Goal: Task Accomplishment & Management: Use online tool/utility

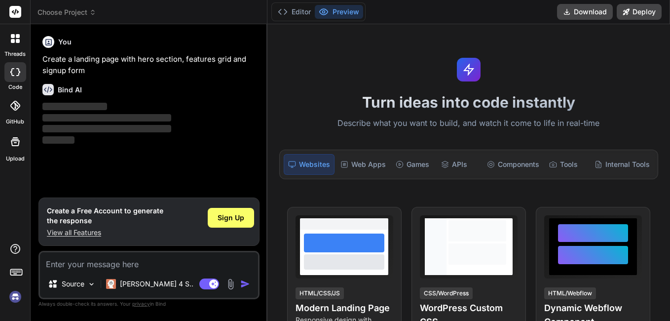
click at [189, 146] on div "You Create a landing page with hero section, features grid and signup form Bind…" at bounding box center [149, 114] width 219 height 165
click at [85, 282] on div "Source" at bounding box center [72, 284] width 56 height 20
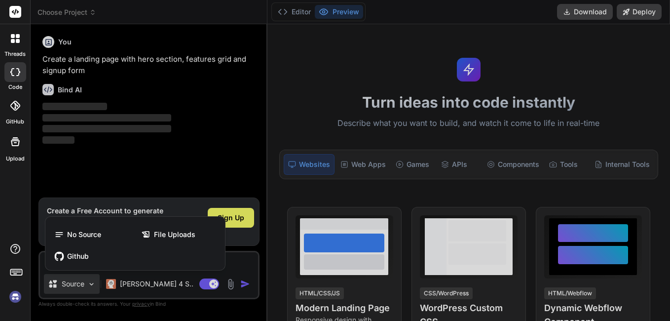
click at [85, 282] on div at bounding box center [335, 160] width 670 height 321
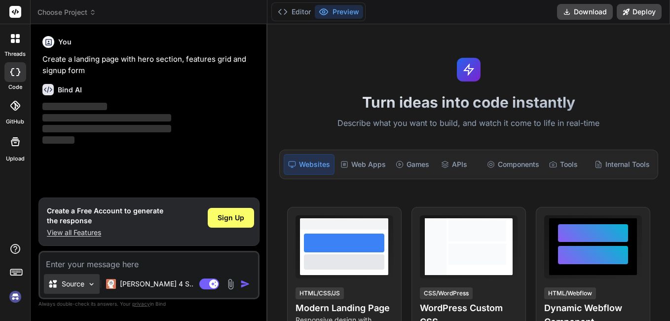
click at [93, 285] on img at bounding box center [91, 284] width 8 height 8
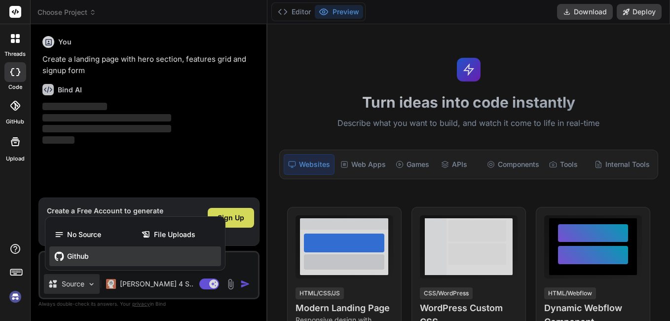
click at [87, 253] on span "Github" at bounding box center [78, 256] width 22 height 10
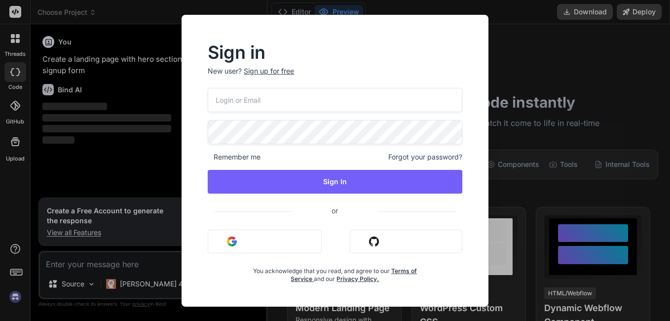
click at [394, 238] on button "Sign in with Github" at bounding box center [406, 241] width 112 height 24
click at [546, 46] on div "Sign in New user? Sign up for free Remember me Forgot your password? Sign In or…" at bounding box center [335, 160] width 670 height 321
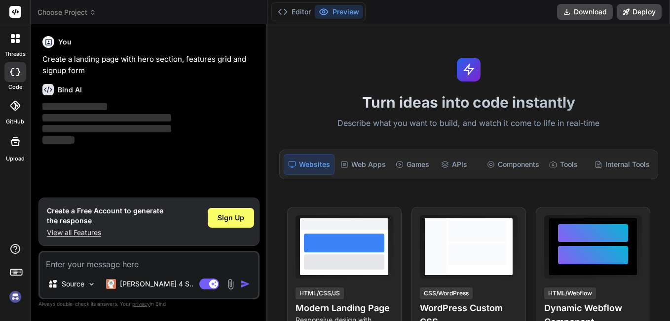
click at [120, 166] on div "You Create a landing page with hero section, features grid and signup form Bind…" at bounding box center [149, 114] width 219 height 165
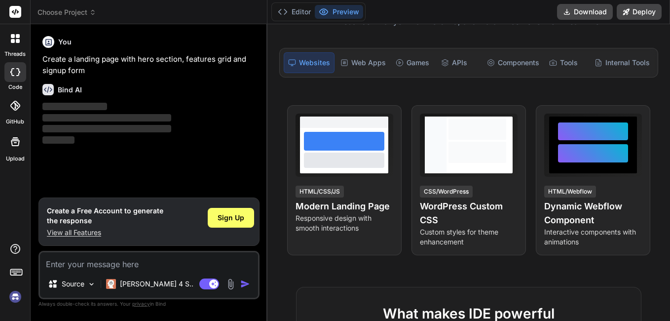
scroll to position [148, 0]
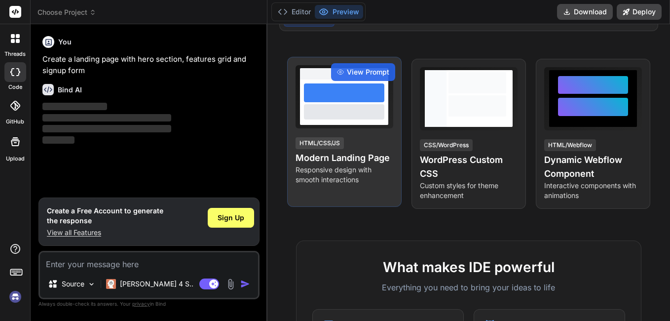
click at [357, 173] on p "Responsive design with smooth interactions" at bounding box center [345, 175] width 98 height 20
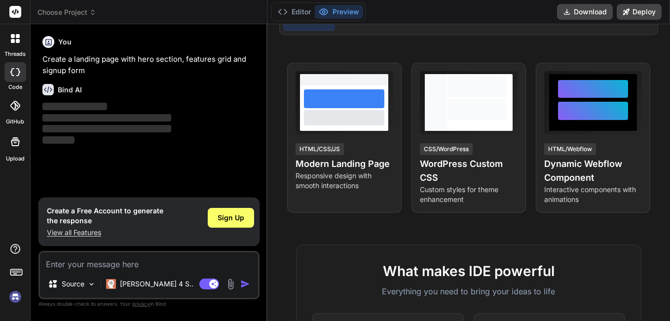
scroll to position [0, 0]
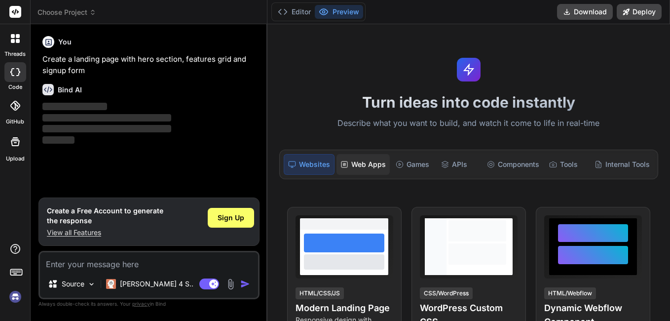
click at [370, 166] on div "Web Apps" at bounding box center [362, 164] width 53 height 21
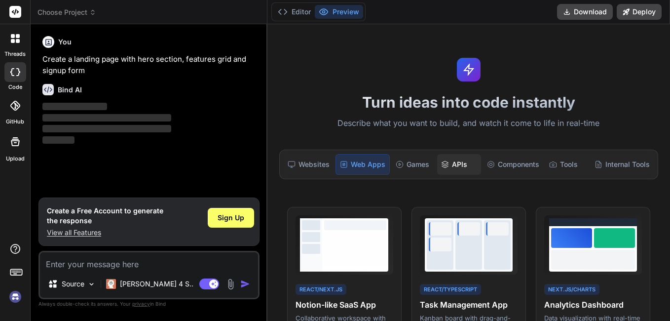
click at [446, 163] on icon at bounding box center [445, 164] width 8 height 8
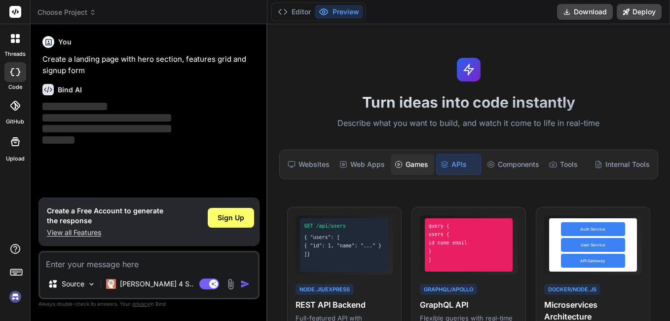
click at [409, 168] on div "Games" at bounding box center [413, 164] width 44 height 21
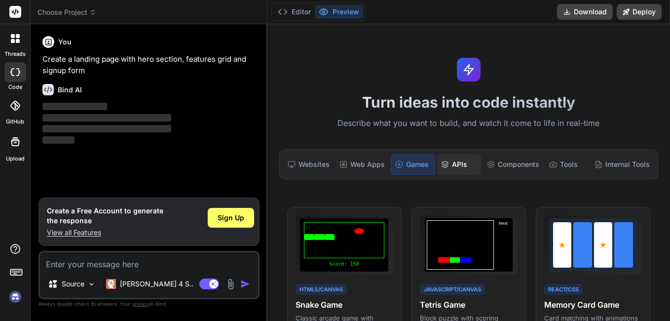
click at [444, 168] on icon at bounding box center [445, 164] width 8 height 8
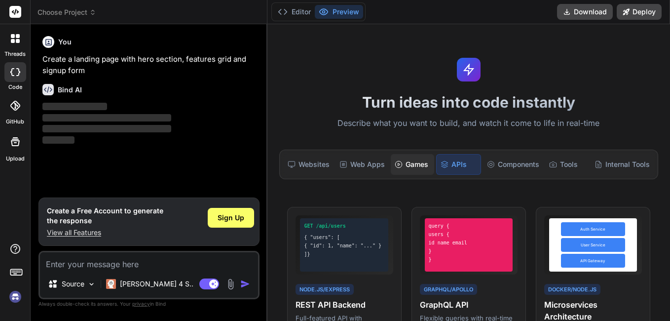
click at [407, 168] on div "Games" at bounding box center [413, 164] width 44 height 21
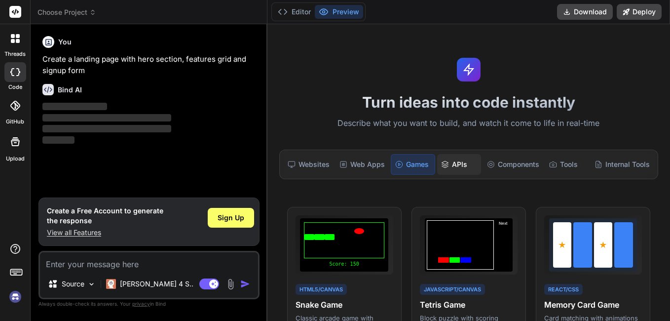
click at [453, 165] on div "APIs" at bounding box center [459, 164] width 44 height 21
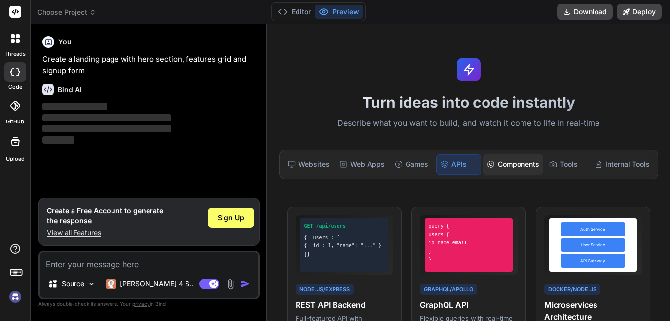
click at [517, 161] on div "Components" at bounding box center [513, 164] width 60 height 21
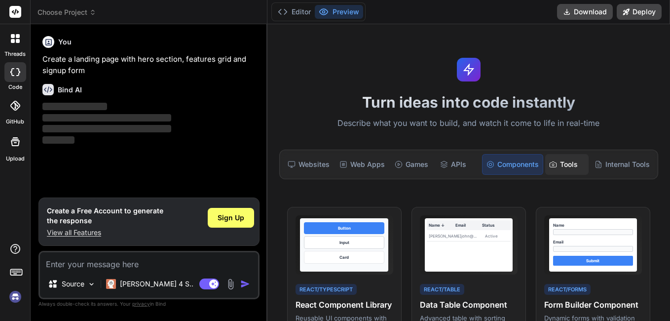
click at [558, 161] on div "Tools" at bounding box center [567, 164] width 44 height 21
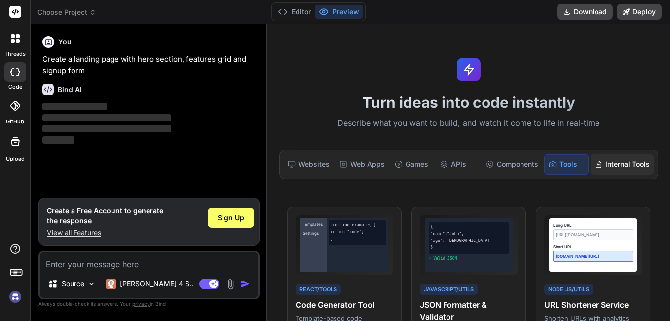
click at [606, 161] on div "Internal Tools" at bounding box center [622, 164] width 63 height 21
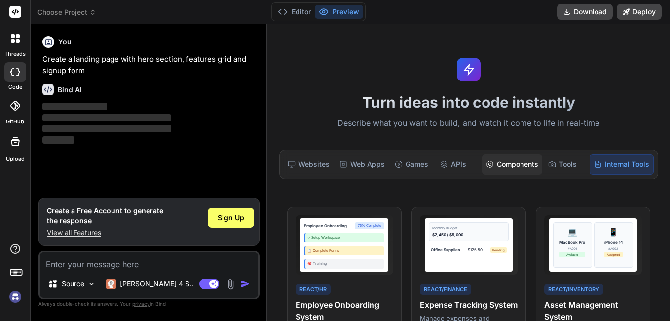
click at [506, 164] on div "Components" at bounding box center [512, 164] width 60 height 21
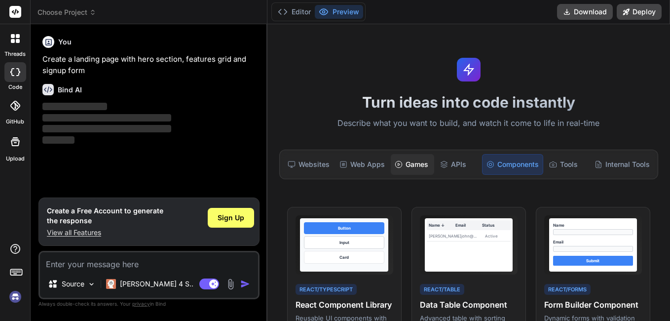
click at [401, 173] on div "Games" at bounding box center [413, 164] width 44 height 21
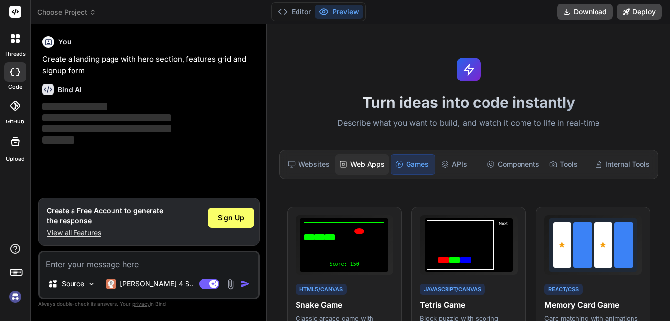
click at [354, 172] on div "Web Apps" at bounding box center [361, 164] width 53 height 21
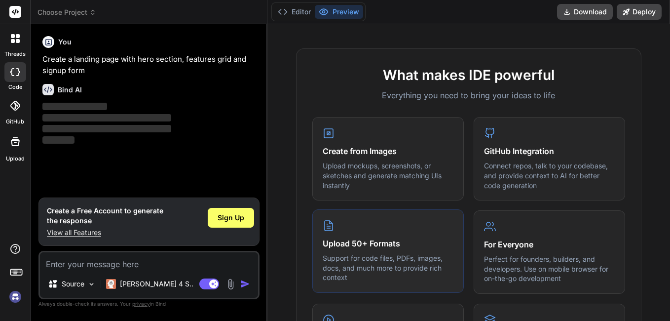
scroll to position [395, 0]
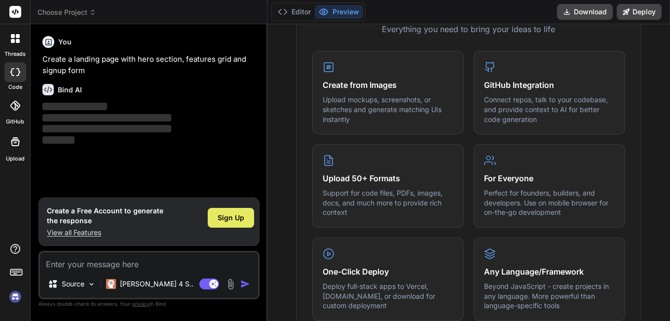
click at [216, 218] on div "Sign Up" at bounding box center [231, 218] width 46 height 20
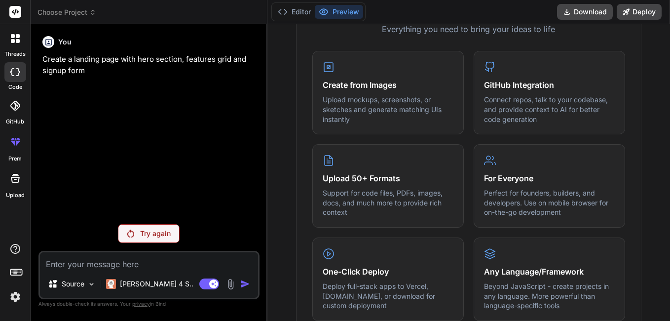
click at [168, 236] on p "Try again" at bounding box center [155, 233] width 31 height 10
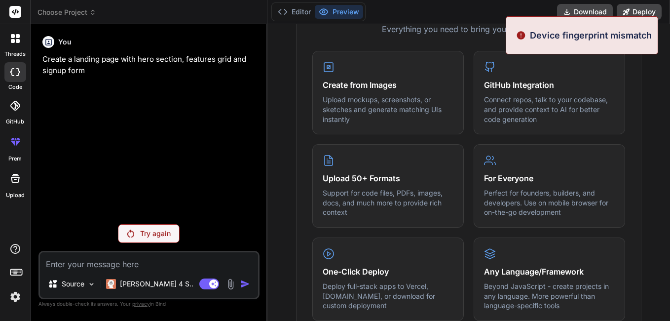
click at [144, 237] on p "Try again" at bounding box center [155, 233] width 31 height 10
click at [83, 285] on p "Source" at bounding box center [73, 284] width 23 height 10
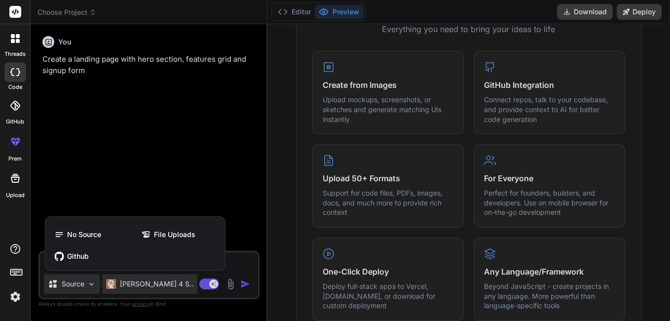
click at [125, 285] on div at bounding box center [335, 160] width 670 height 321
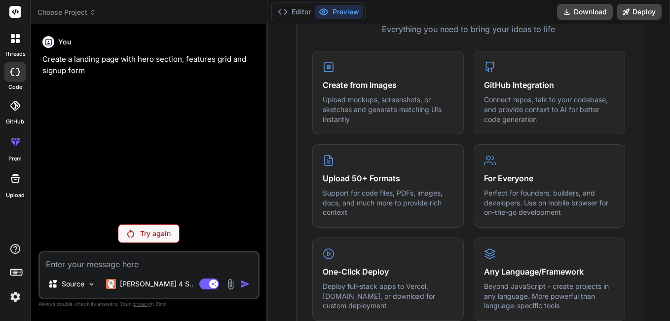
click at [225, 284] on img at bounding box center [230, 283] width 11 height 11
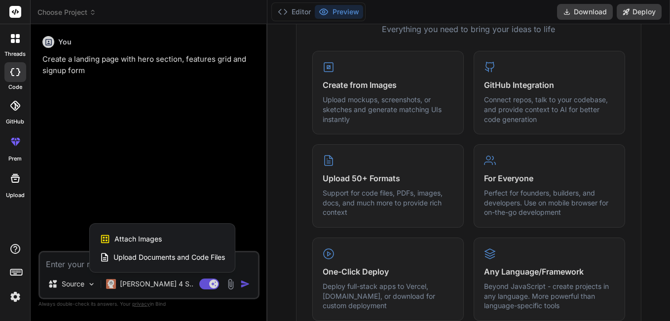
click at [165, 279] on div at bounding box center [335, 160] width 670 height 321
type textarea "x"
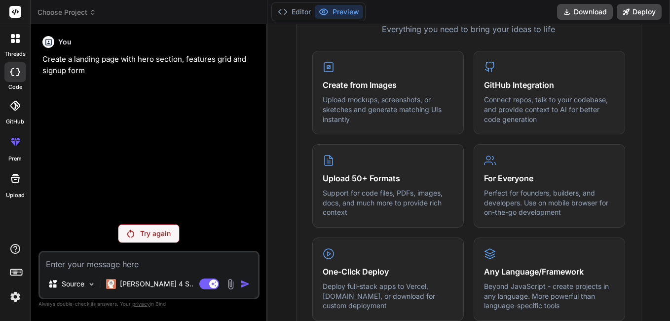
click at [66, 264] on textarea at bounding box center [149, 261] width 218 height 18
click at [87, 264] on textarea at bounding box center [149, 261] width 218 height 18
click at [355, 108] on p "Upload mockups, screenshots, or sketches and generate matching UIs instantly" at bounding box center [388, 108] width 131 height 29
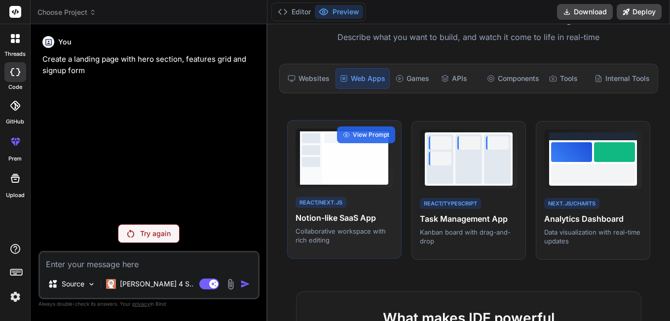
scroll to position [0, 0]
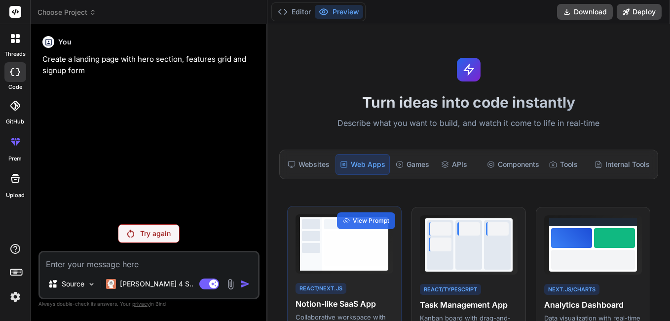
click at [332, 253] on div at bounding box center [355, 248] width 62 height 35
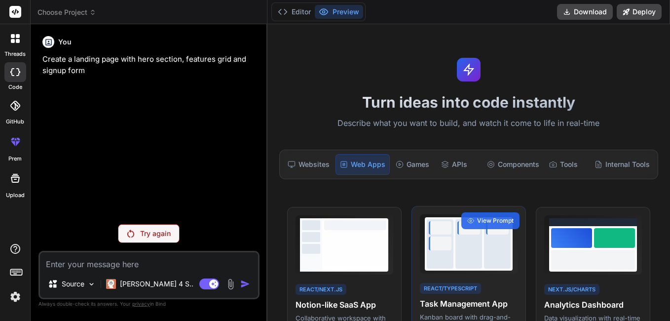
click at [457, 268] on div at bounding box center [468, 243] width 27 height 49
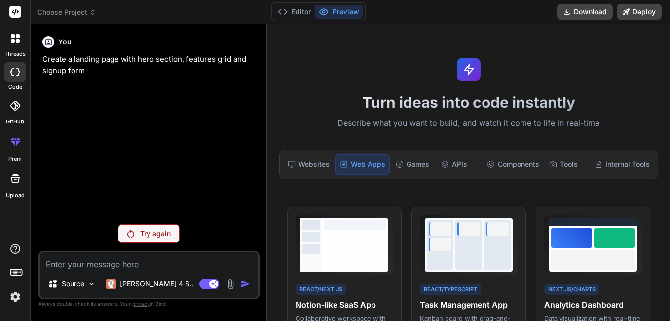
click at [59, 265] on textarea at bounding box center [149, 261] width 218 height 18
type textarea "t"
type textarea "x"
type textarea "tu"
type textarea "x"
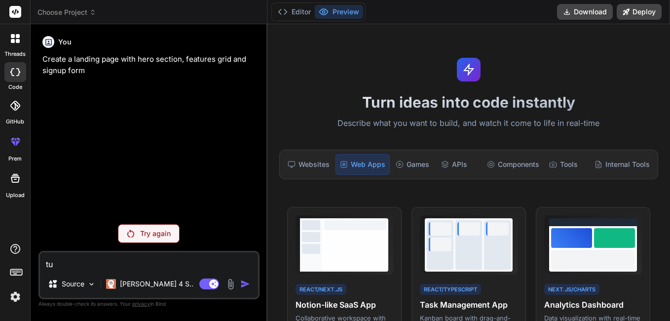
type textarea "tu"
type textarea "x"
type textarea "tu p"
type textarea "x"
type textarea "tu pe"
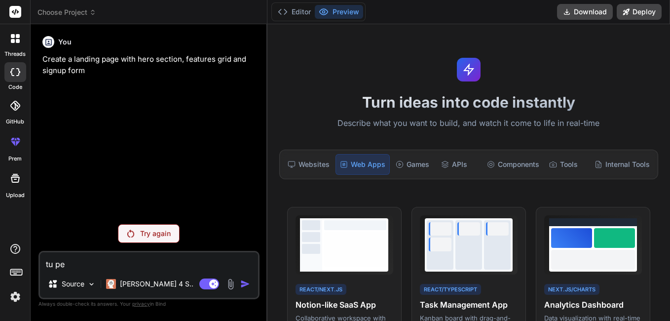
type textarea "x"
type textarea "tu peu"
type textarea "x"
type textarea "tu peux"
type textarea "x"
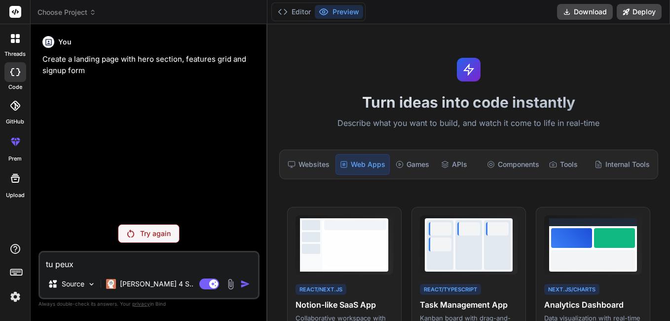
type textarea "tu peux"
type textarea "x"
type textarea "tu peux m"
type textarea "x"
type textarea "tu peux me"
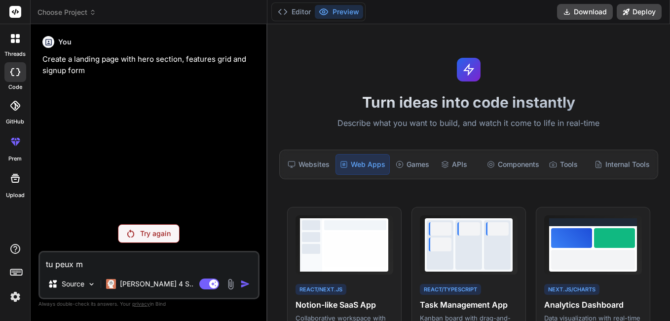
type textarea "x"
type textarea "tu peux me"
type textarea "x"
type textarea "tu peux me g"
type textarea "x"
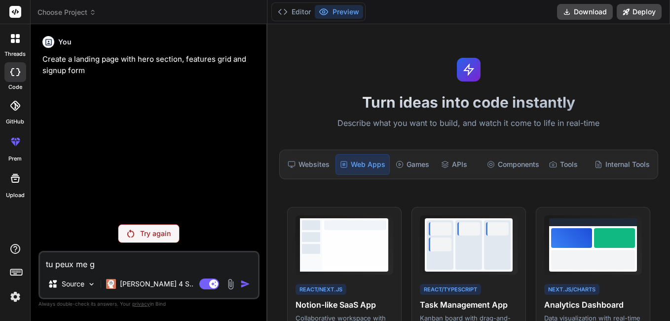
type textarea "tu peux me ge"
type textarea "x"
type textarea "tu peux me gen"
type textarea "x"
type textarea "tu peux me gene"
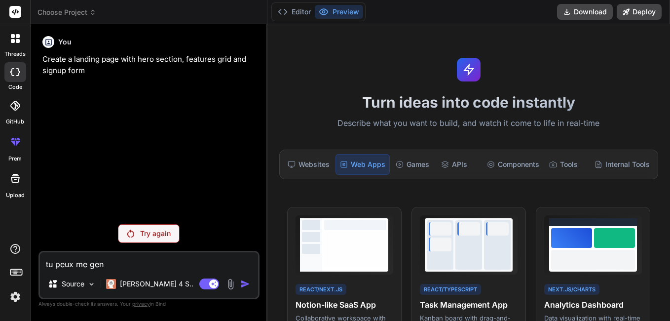
type textarea "x"
type textarea "tu peux me gener"
type textarea "x"
type textarea "tu peux me genere"
type textarea "x"
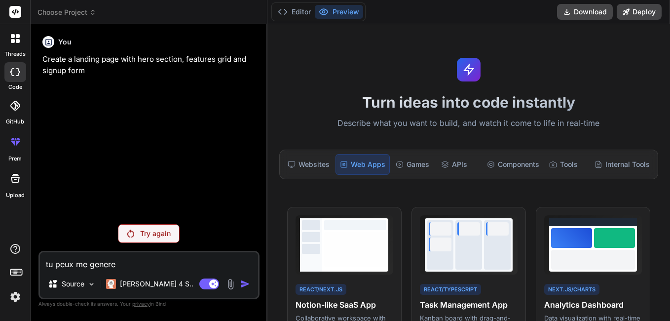
type textarea "tu peux me generer"
type textarea "x"
type textarea "tu peux me generer"
type textarea "x"
type textarea "tu peux me generer u"
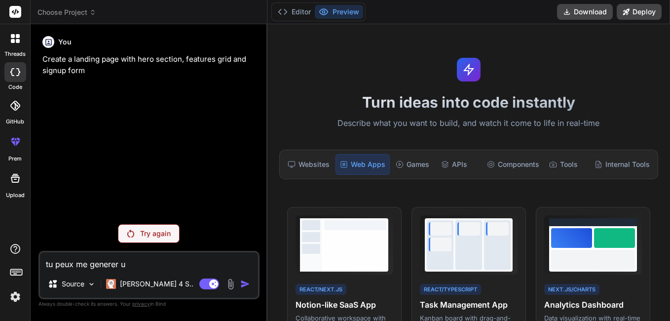
type textarea "x"
type textarea "tu peux me generer un"
type textarea "x"
type textarea "tu peux me generer un"
type textarea "x"
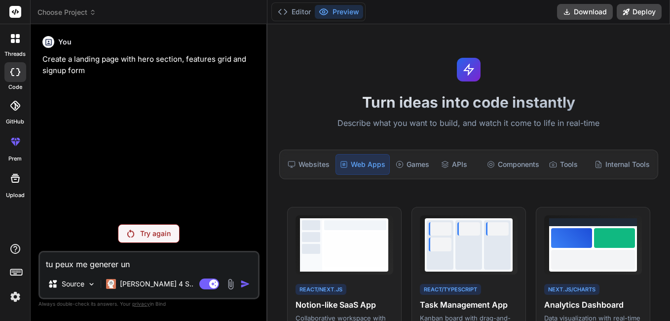
type textarea "tu peux me generer un l"
type textarea "x"
type textarea "tu peux me generer un la"
type textarea "x"
type textarea "tu peux me generer un lar"
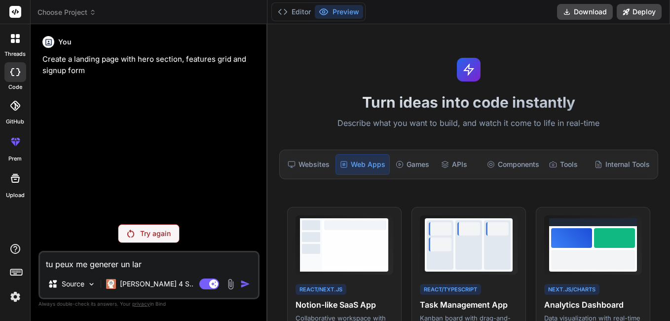
type textarea "x"
type textarea "tu peux me generer un lara"
type textarea "x"
type textarea "tu peux me generer un larav"
type textarea "x"
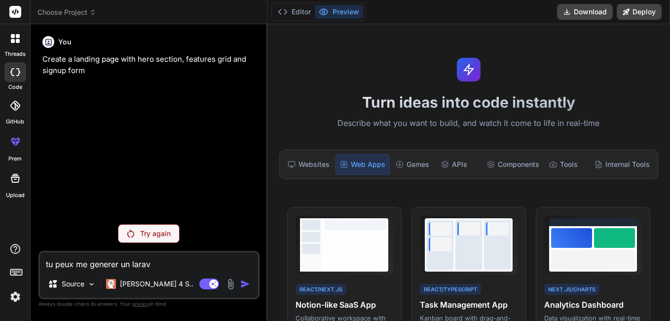
type textarea "tu peux me generer un larave"
type textarea "x"
type textarea "tu peux me generer un laravel"
type textarea "x"
type textarea "tu peux me generer un laravel"
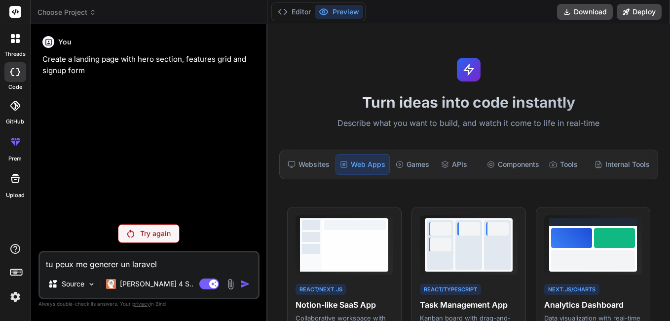
type textarea "x"
type textarea "tu peux me generer un laravel l"
type textarea "x"
type textarea "tu peux me generer un laravel li"
type textarea "x"
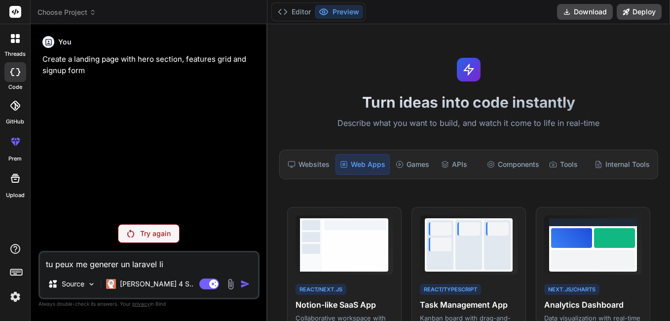
type textarea "tu peux me generer un laravel liw"
type textarea "x"
type textarea "tu peux me generer un laravel liwe"
type textarea "x"
type textarea "tu peux me generer un laravel liwew"
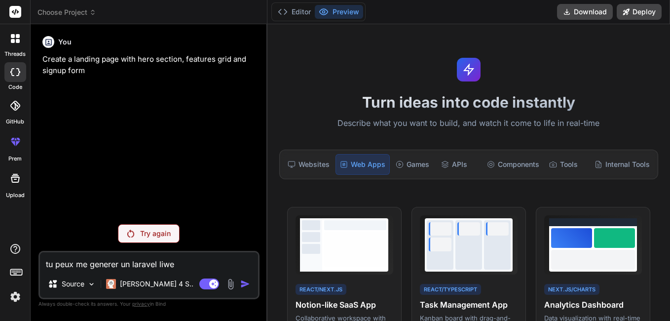
type textarea "x"
type textarea "tu peux me generer un laravel liwewi"
type textarea "x"
type textarea "tu peux me generer un laravel liwewir"
type textarea "x"
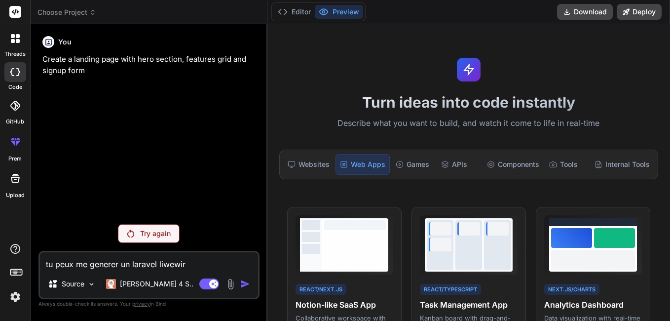
type textarea "tu peux me generer un laravel liwewire"
type textarea "x"
type textarea "tu peux me generer un laravel liwewire"
type textarea "x"
type textarea "tu peux me generer un laravel liwewire f"
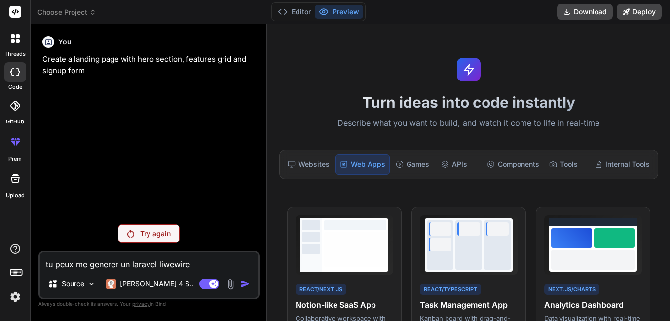
type textarea "x"
type textarea "tu peux me generer un laravel liwewire fr"
type textarea "x"
type textarea "tu peux me generer un laravel liwewire fro"
type textarea "x"
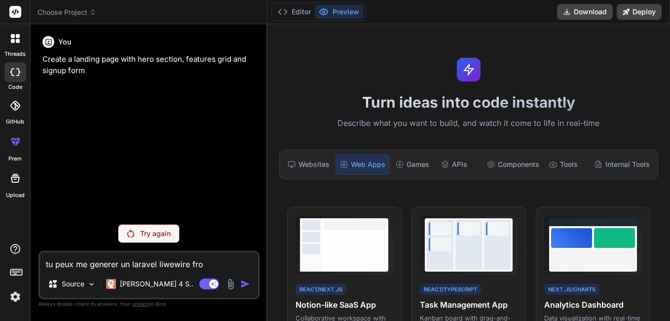
type textarea "tu peux me generer un laravel liwewire fron"
type textarea "x"
type textarea "tu peux me generer un laravel liwewire front"
type textarea "x"
type textarea "tu peux me generer un laravel liwewire fronte"
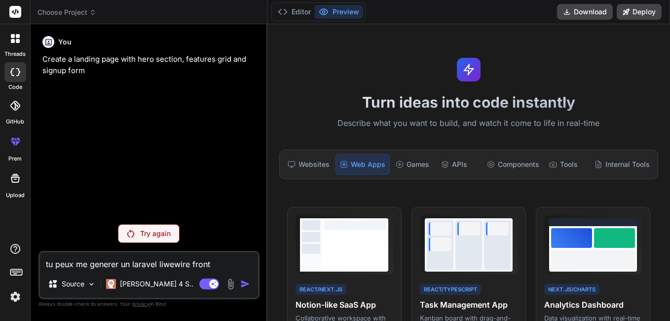
type textarea "x"
type textarea "tu peux me generer un laravel liwewire fronten"
type textarea "x"
type textarea "tu peux me generer un laravel liwewire frontend"
type textarea "x"
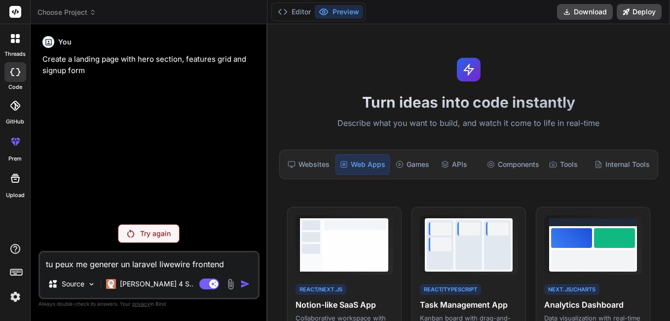
type textarea "tu peux me generer un laravel liwewire frontend"
type textarea "x"
type textarea "tu peux me generer un laravel liwewire frontend o"
type textarea "x"
type textarea "tu peux me generer un laravel liwewire frontend on"
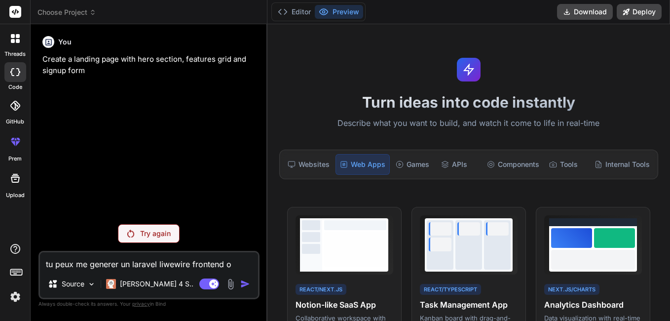
type textarea "x"
type textarea "tu peux me generer un laravel liwewire frontend one"
type textarea "x"
type textarea "tu peux me generer un laravel liwewire frontend one"
type textarea "x"
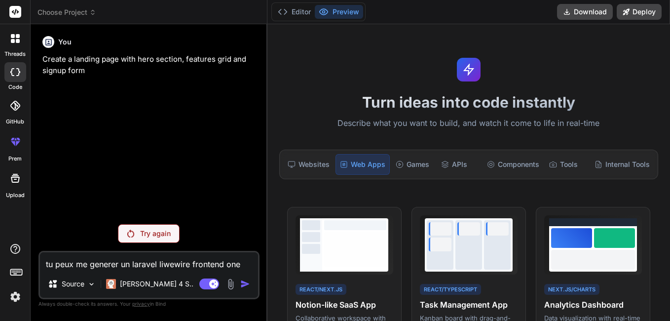
type textarea "tu peux me generer un laravel liwewire frontend one p"
type textarea "x"
type textarea "tu peux me generer un laravel liwewire frontend one pa"
type textarea "x"
type textarea "tu peux me generer un laravel liwewire frontend one pag"
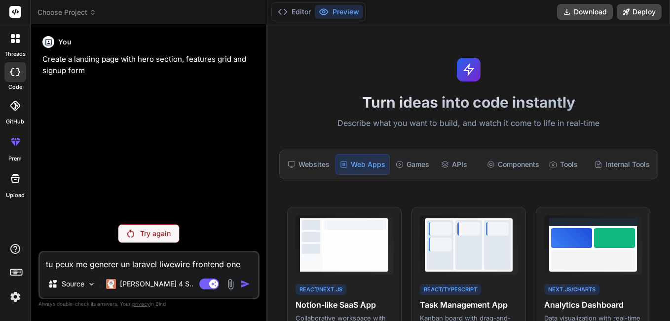
type textarea "x"
type textarea "tu peux me generer un laravel liwewire frontend one page"
type textarea "x"
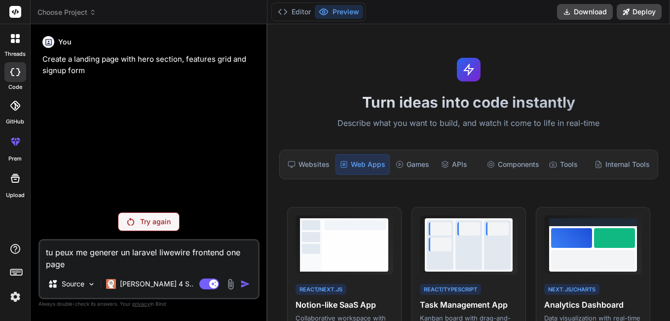
type textarea "tu peux me generer un laravel liwewire frontend one page"
type textarea "x"
type textarea "tu peux me generer un laravel liwewire frontend one page l"
type textarea "x"
type textarea "tu peux me generer un laravel liwewire frontend one page la"
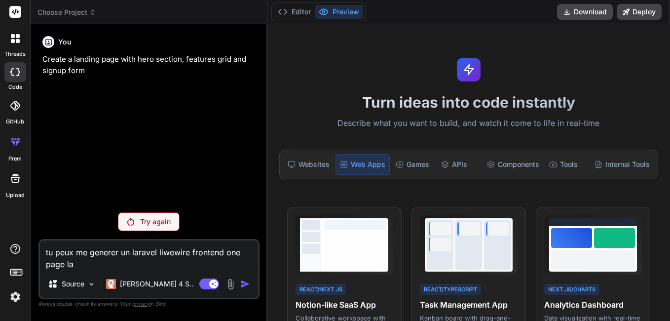
type textarea "x"
type textarea "tu peux me generer un laravel liwewire frontend one page lan"
type textarea "x"
type textarea "tu peux me generer un laravel liwewire frontend one page land"
type textarea "x"
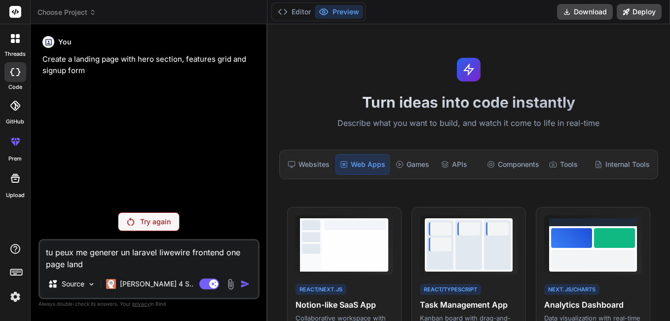
type textarea "tu peux me generer un laravel liwewire frontend one page landi"
type textarea "x"
type textarea "tu peux me generer un laravel liwewire frontend one page [PERSON_NAME]"
type textarea "x"
type textarea "tu peux me generer un laravel liwewire frontend one page landing"
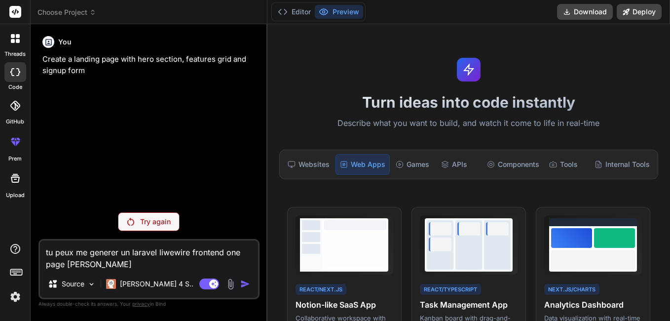
type textarea "x"
type textarea "tu peux me generer un laravel liwewire frontend one page landing"
type textarea "x"
type textarea "tu peux me generer un laravel liwewire frontend one page landing p"
type textarea "x"
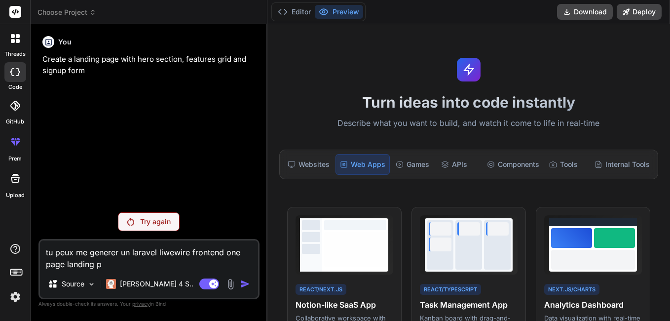
type textarea "tu peux me generer un laravel liwewire frontend one page landing pa"
type textarea "x"
type textarea "tu peux me generer un laravel liwewire frontend one page landing pag"
type textarea "x"
type textarea "tu peux me generer un laravel liwewire frontend one page landing page"
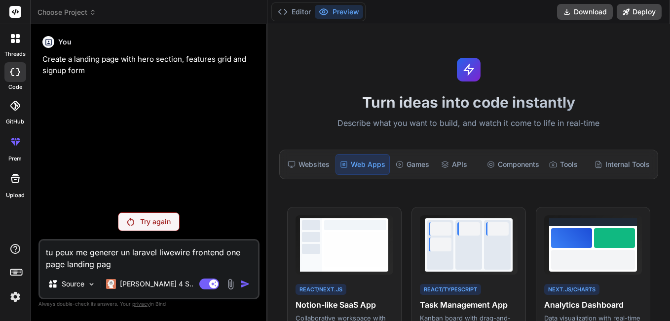
type textarea "x"
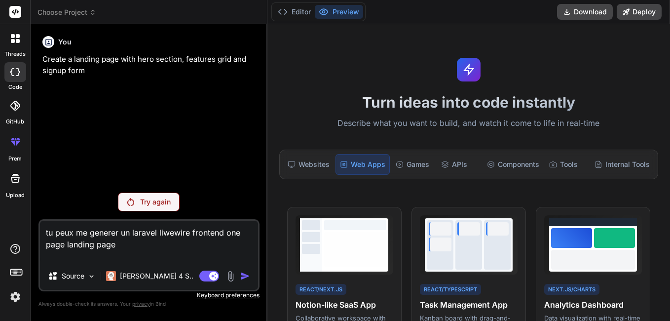
type textarea "tu peux me generer un laravel liwewire frontend one page landing page"
type textarea "x"
type textarea "tu peux me generer un laravel liwewire frontend one page landing page"
click at [118, 249] on textarea "tu peux me generer un laravel liwewire frontend one page landing page" at bounding box center [149, 241] width 218 height 41
click at [137, 277] on p "[PERSON_NAME] 4 S.." at bounding box center [157, 276] width 74 height 10
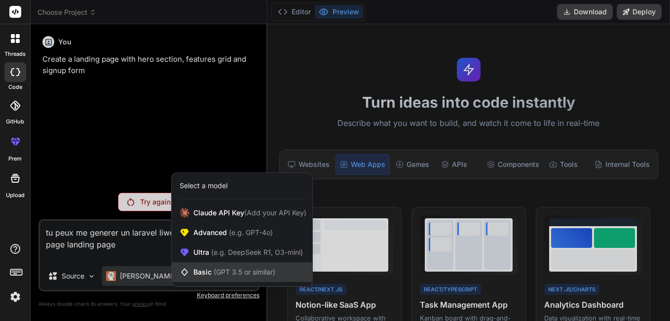
click at [229, 268] on span "(GPT 3.5 or similar)" at bounding box center [245, 271] width 62 height 8
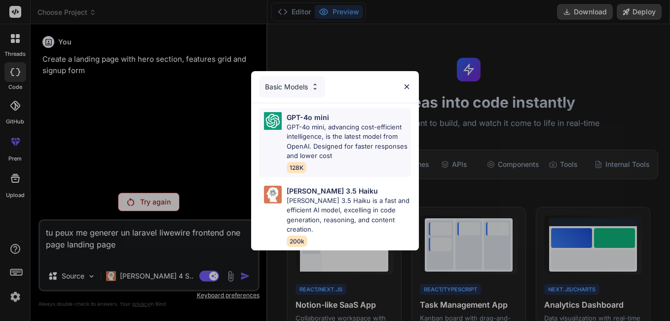
click at [338, 141] on p "GPT-4o mini, advancing cost-efficient intelligence, is the latest model from Op…" at bounding box center [349, 141] width 124 height 38
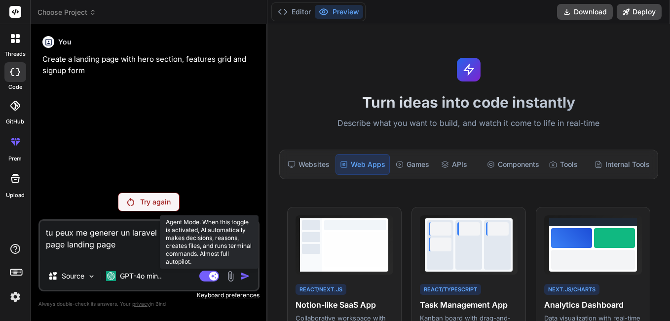
click at [205, 276] on rect at bounding box center [209, 275] width 20 height 11
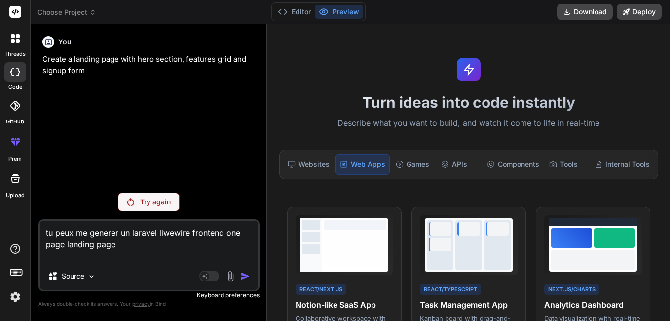
click at [135, 263] on div "tu peux me generer un laravel liwewire frontend one page landing page Source Ag…" at bounding box center [148, 255] width 221 height 72
click at [114, 54] on p "Create a landing page with hero section, features grid and signup form" at bounding box center [149, 65] width 215 height 22
drag, startPoint x: 97, startPoint y: 62, endPoint x: 91, endPoint y: 64, distance: 6.2
click at [91, 64] on p "Create a landing page with hero section, features grid and signup form" at bounding box center [149, 65] width 215 height 22
click at [13, 72] on icon at bounding box center [15, 72] width 10 height 8
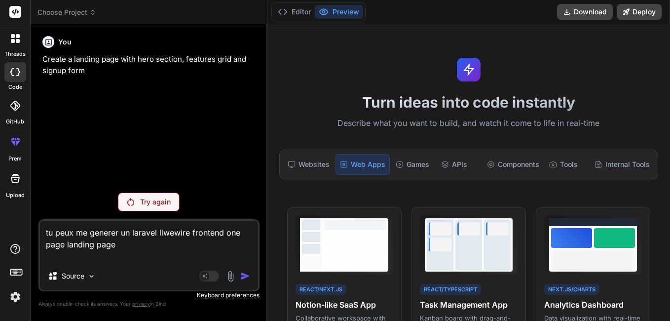
click at [13, 34] on icon at bounding box center [13, 36] width 4 height 4
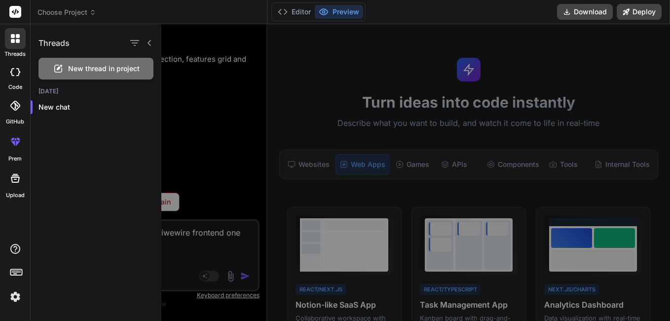
click at [115, 69] on span "New thread in project" at bounding box center [104, 69] width 72 height 10
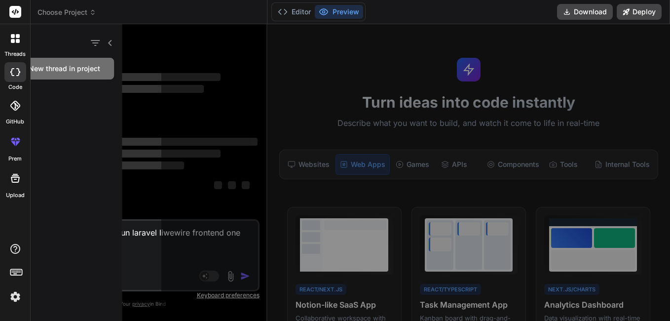
scroll to position [19, 0]
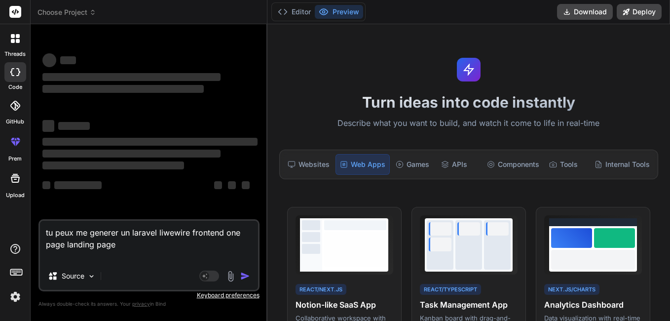
click at [129, 266] on div "Source" at bounding box center [149, 278] width 218 height 24
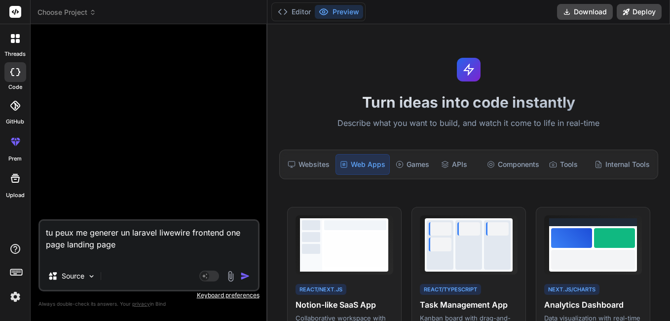
click at [241, 279] on img "button" at bounding box center [245, 276] width 10 height 10
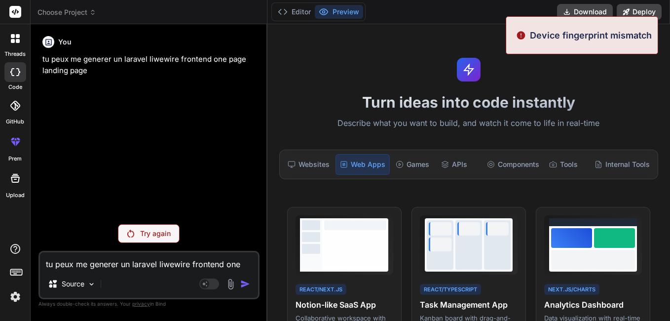
click at [156, 232] on p "Try again" at bounding box center [155, 233] width 31 height 10
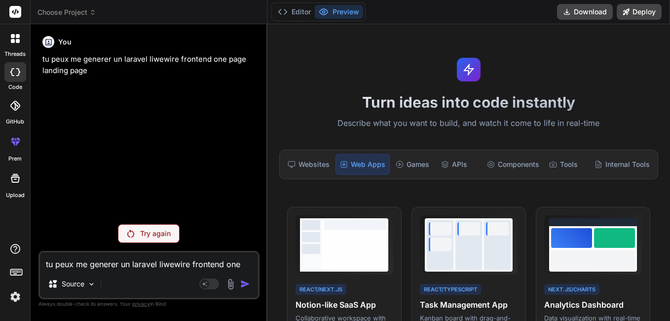
click at [161, 234] on p "Try again" at bounding box center [155, 233] width 31 height 10
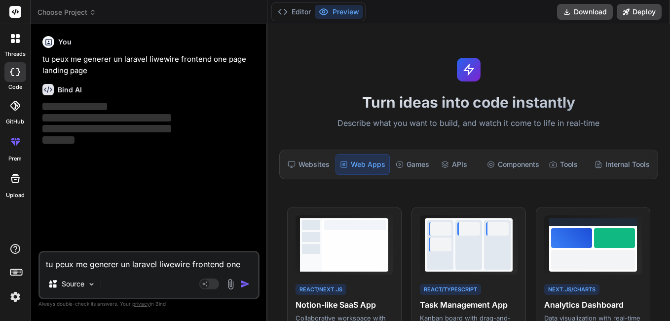
type textarea "x"
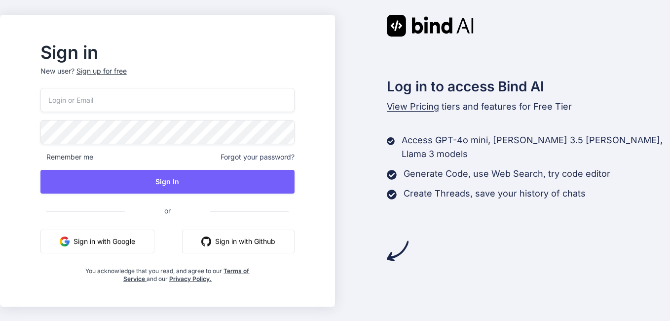
click at [124, 243] on button "Sign in with Google" at bounding box center [97, 241] width 114 height 24
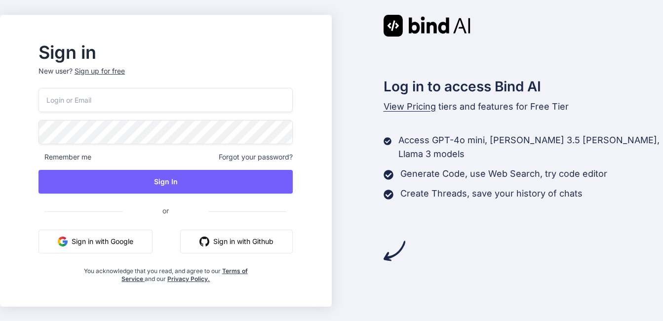
click at [142, 245] on button "Sign in with Google" at bounding box center [95, 241] width 114 height 24
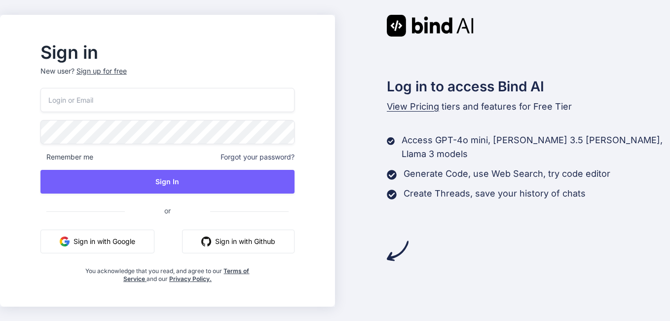
click at [109, 230] on button "Sign in with Google" at bounding box center [97, 241] width 114 height 24
